Goal: Information Seeking & Learning: Learn about a topic

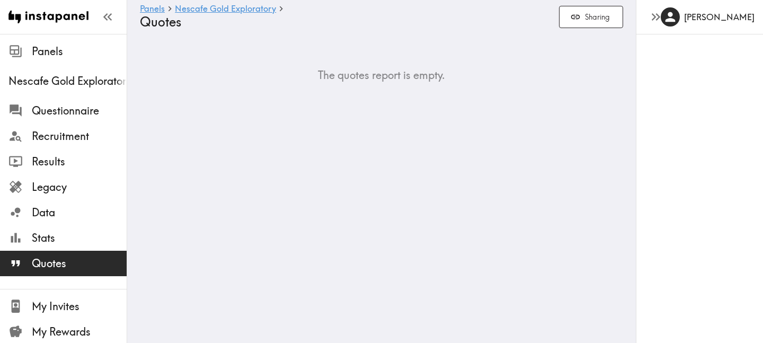
scroll to position [31, 0]
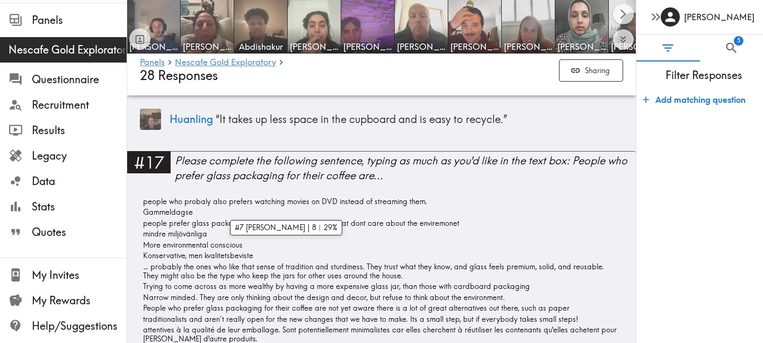
scroll to position [3603, 0]
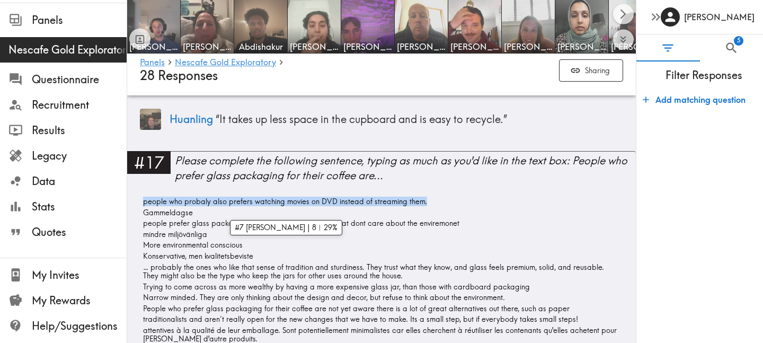
drag, startPoint x: 435, startPoint y: 170, endPoint x: 137, endPoint y: 170, distance: 297.7
copy span "people who probaly also prefers watching movies on DVD instead of streaming the…"
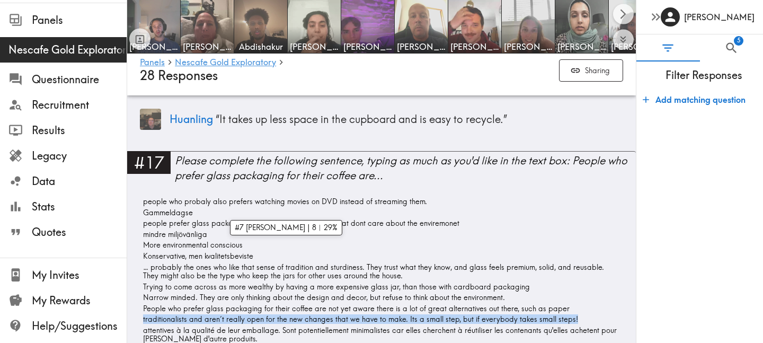
drag, startPoint x: 567, startPoint y: 289, endPoint x: 136, endPoint y: 287, distance: 430.7
copy span "traditionalists and aren´t really open for the new changes that we have to make…"
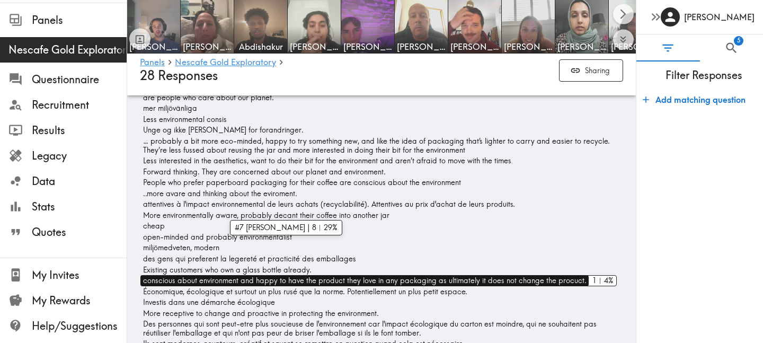
scroll to position [4152, 0]
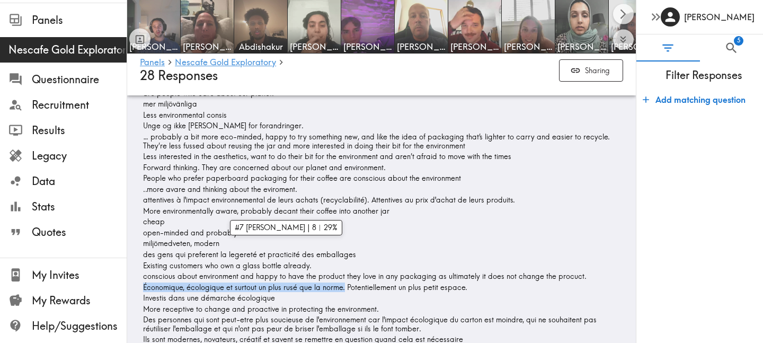
drag, startPoint x: 343, startPoint y: 240, endPoint x: 137, endPoint y: 241, distance: 205.6
click at [137, 241] on div "#18 Please complete the following sentence, typing as much as you'd like in the…" at bounding box center [381, 213] width 509 height 384
copy span "Économique, écologique et surtout un plus rusé que la norme."
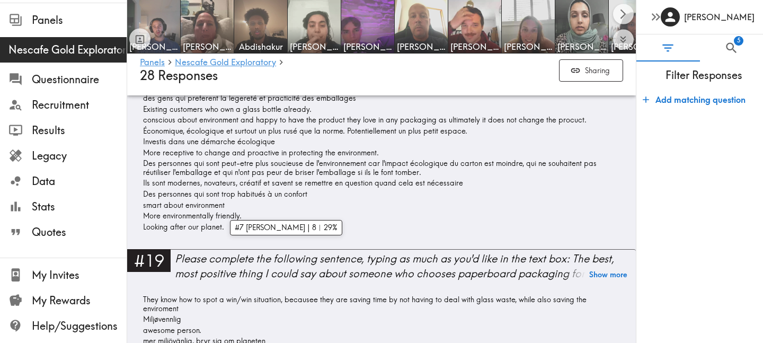
scroll to position [3603, 0]
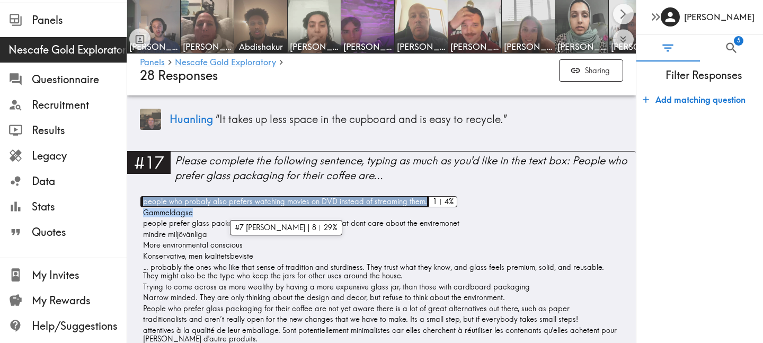
drag, startPoint x: 441, startPoint y: 174, endPoint x: 141, endPoint y: 171, distance: 299.9
copy div "people who probaly also prefers watching movies on DVD instead of streaming the…"
drag, startPoint x: 144, startPoint y: 173, endPoint x: 421, endPoint y: 171, distance: 276.5
click at [421, 196] on span "people who probaly also prefers watching movies on DVD instead of streaming the…" at bounding box center [283, 201] width 287 height 11
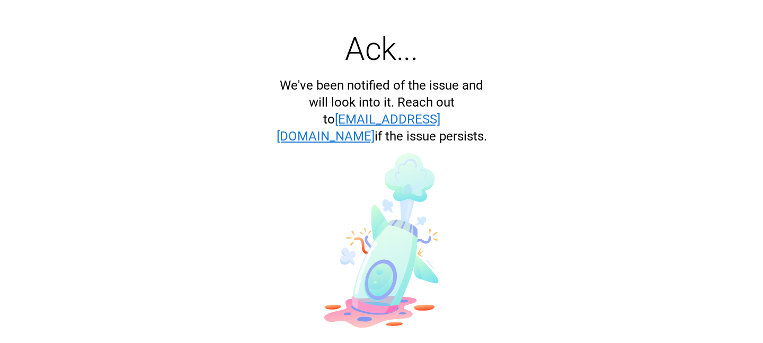
scroll to position [16, 0]
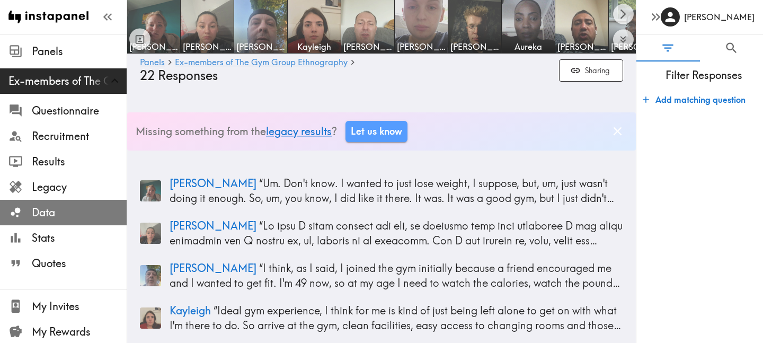
click at [76, 209] on span "Data" at bounding box center [79, 212] width 95 height 15
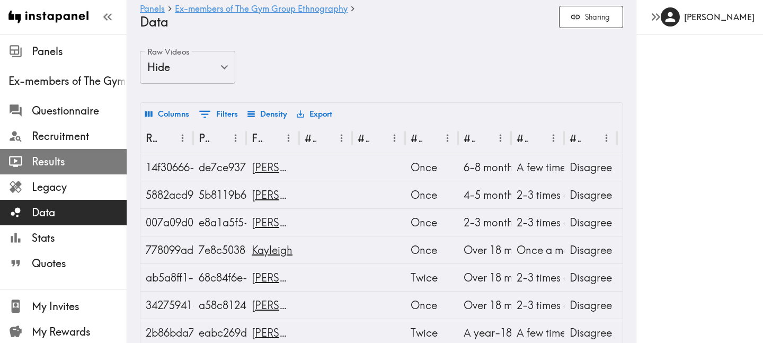
click at [57, 156] on span "Results" at bounding box center [79, 161] width 95 height 15
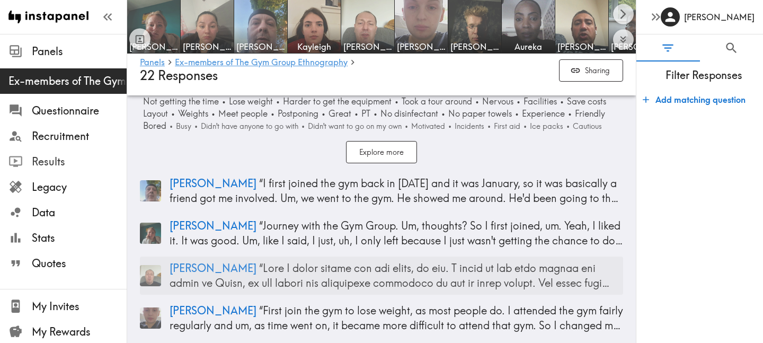
scroll to position [1999, 0]
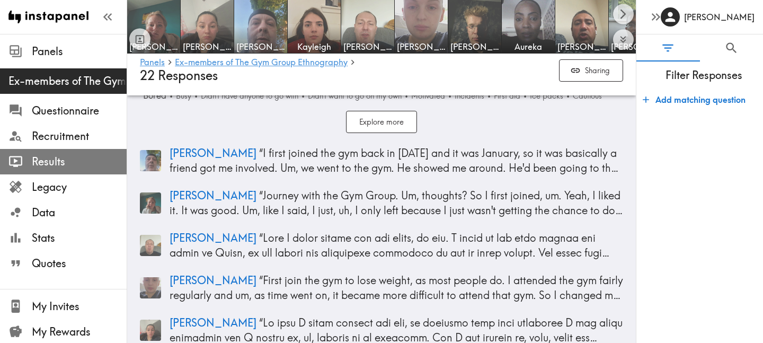
click at [57, 156] on span "Results" at bounding box center [79, 161] width 95 height 15
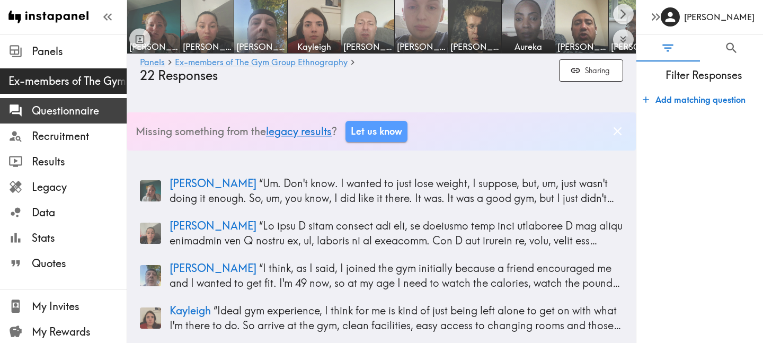
click at [59, 117] on span "Questionnaire" at bounding box center [79, 110] width 95 height 15
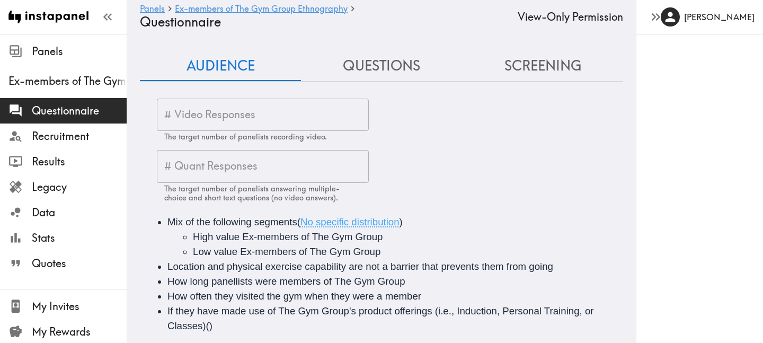
click at [391, 74] on button "Questions" at bounding box center [381, 66] width 161 height 30
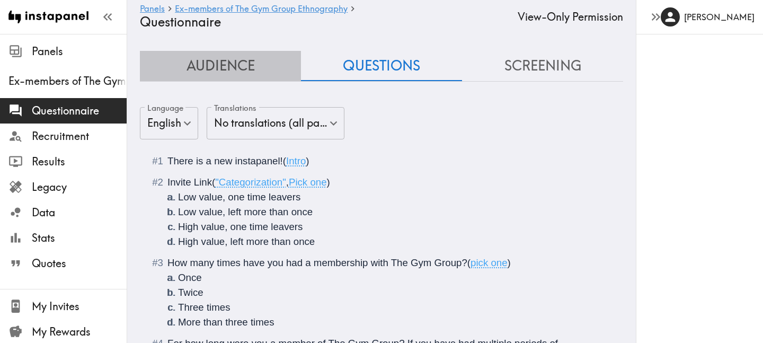
click at [219, 57] on button "Audience" at bounding box center [220, 66] width 161 height 30
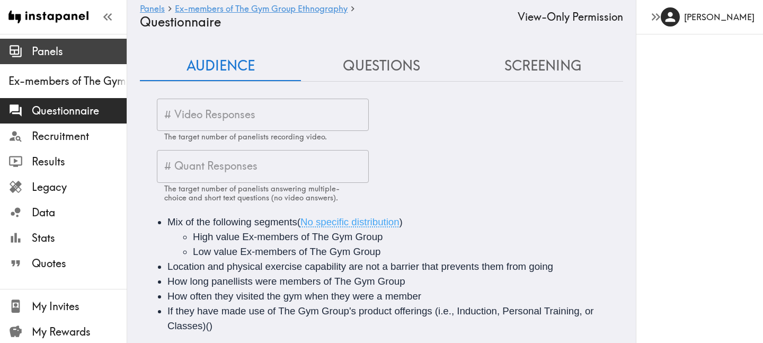
click at [64, 55] on span "Panels" at bounding box center [79, 51] width 95 height 15
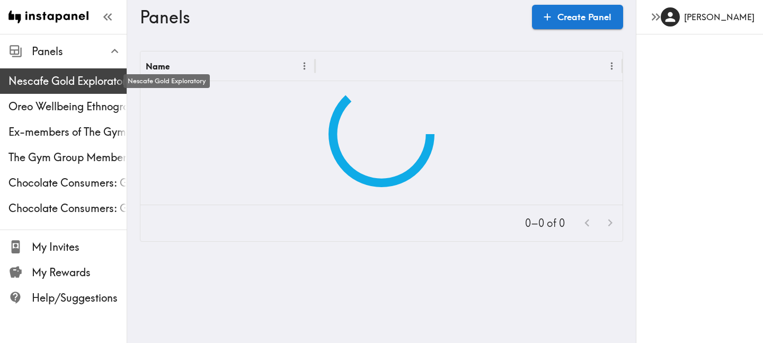
click at [68, 79] on span "Nescafe Gold Exploratory" at bounding box center [67, 81] width 118 height 15
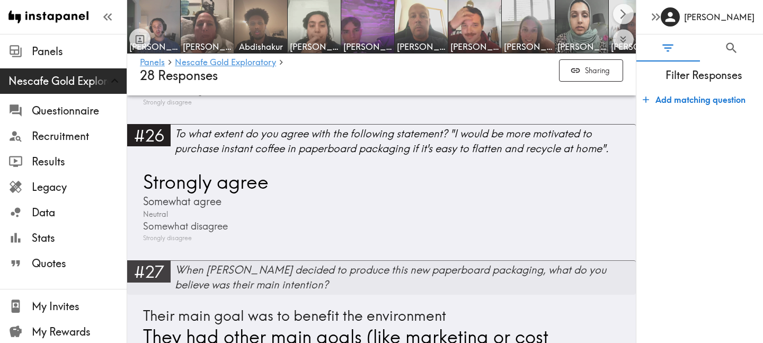
scroll to position [6854, 0]
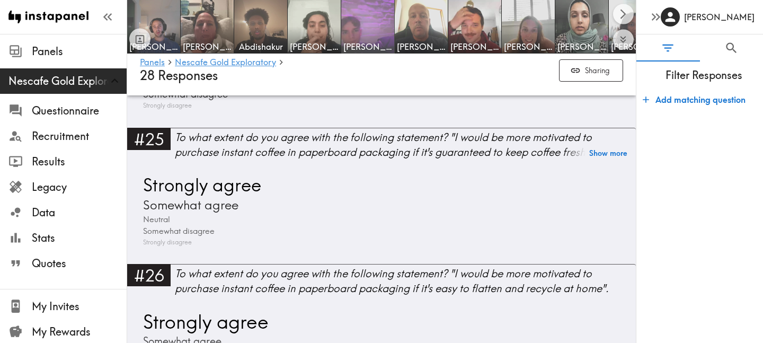
click at [366, 30] on img at bounding box center [368, 27] width 56 height 56
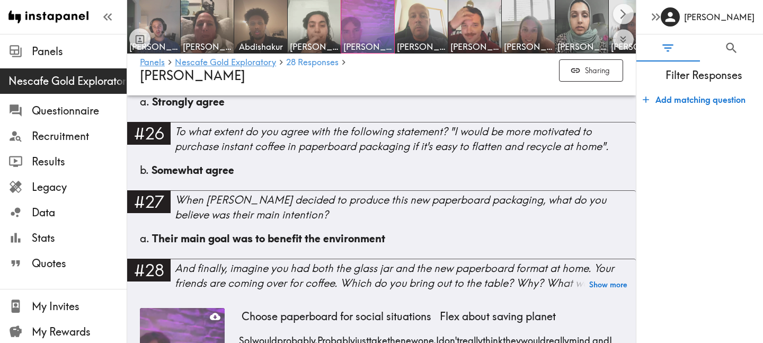
scroll to position [3132, 0]
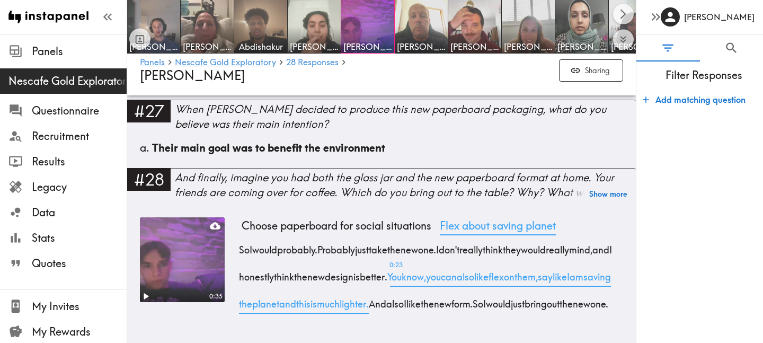
click at [482, 217] on span "Flex about saving planet" at bounding box center [497, 225] width 124 height 17
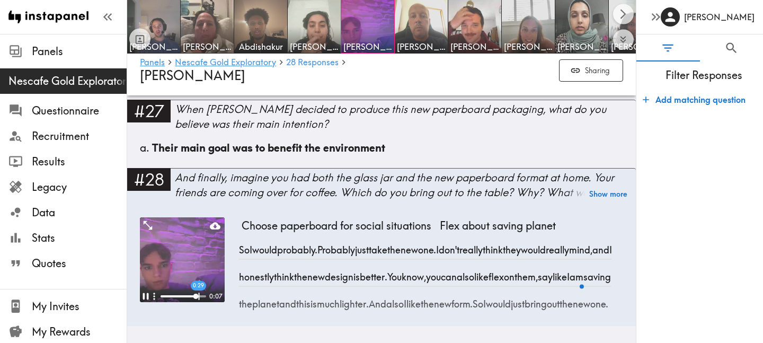
drag, startPoint x: 496, startPoint y: 279, endPoint x: 455, endPoint y: 245, distance: 53.1
click at [455, 270] on span "You know, you can also like flex on them, say like I am saving the planet and t…" at bounding box center [428, 290] width 372 height 40
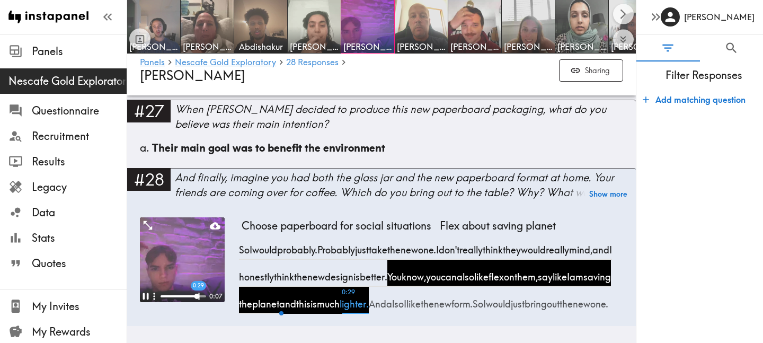
copy span "You know, you can also like flex on them, say like I am saving the planet and t…"
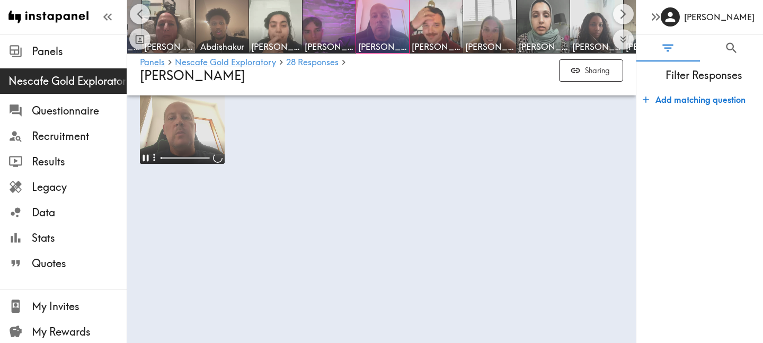
scroll to position [0, 40]
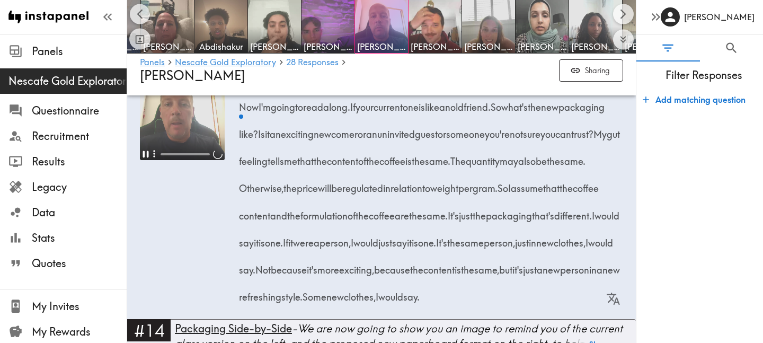
scroll to position [1728, 0]
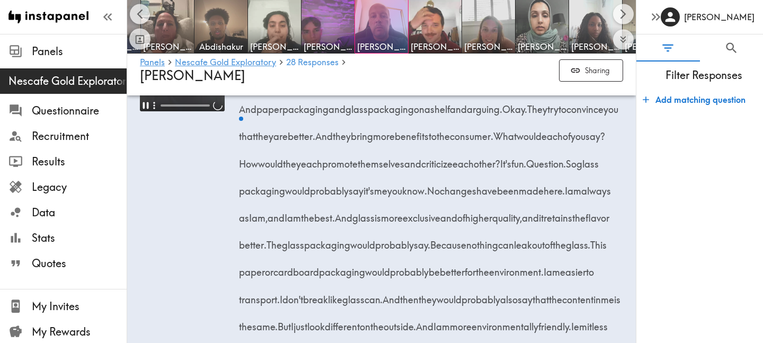
scroll to position [2139, 0]
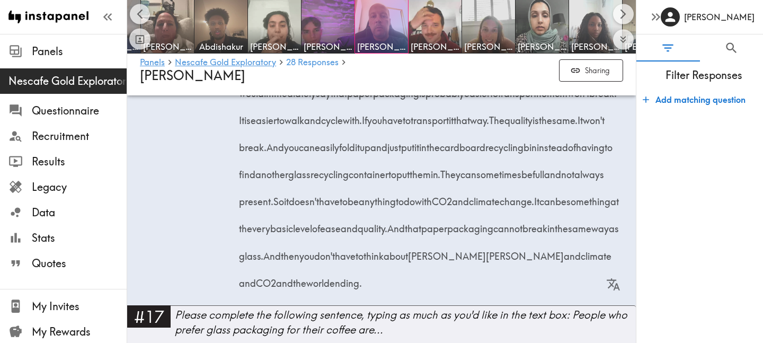
scroll to position [2592, 0]
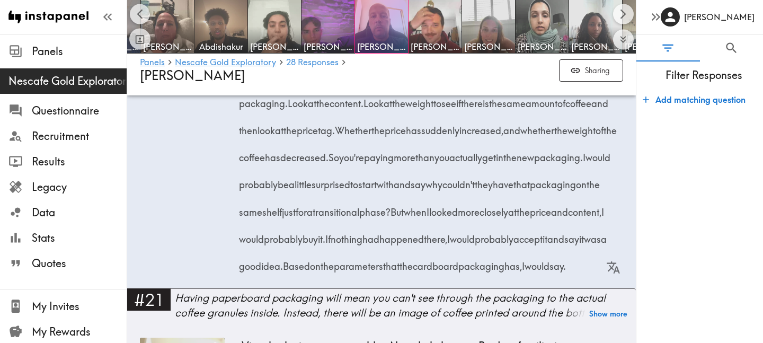
scroll to position [3206, 0]
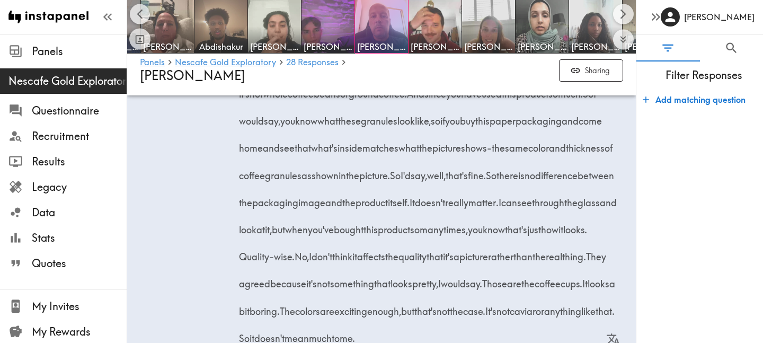
scroll to position [3651, 0]
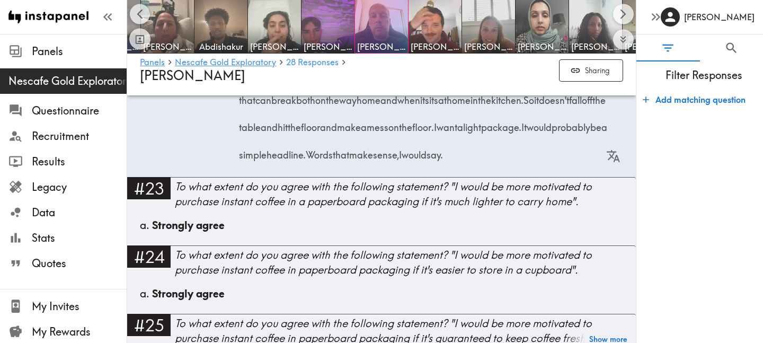
scroll to position [0, 40]
